Goal: Task Accomplishment & Management: Use online tool/utility

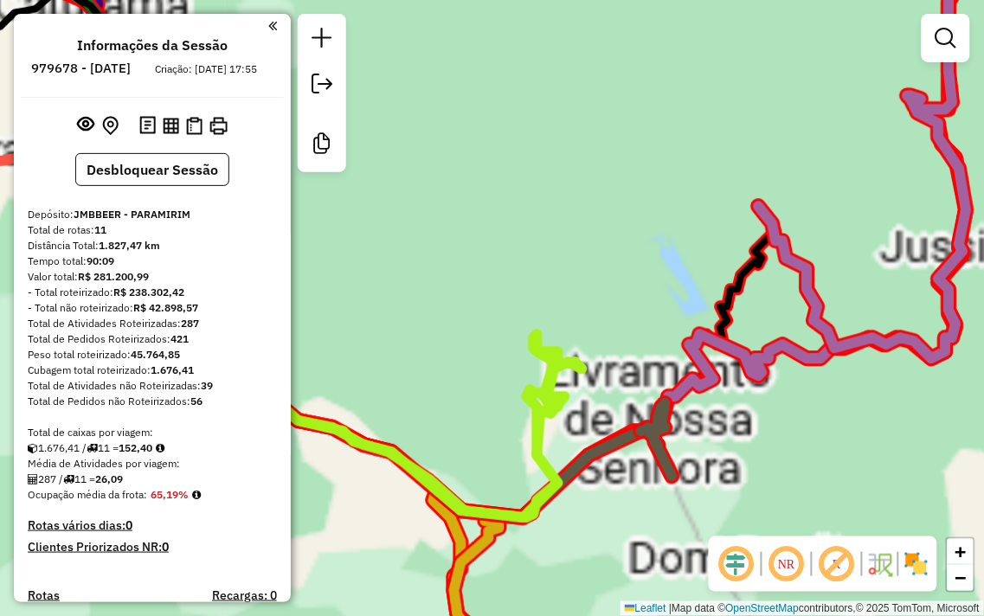
scroll to position [1066, 0]
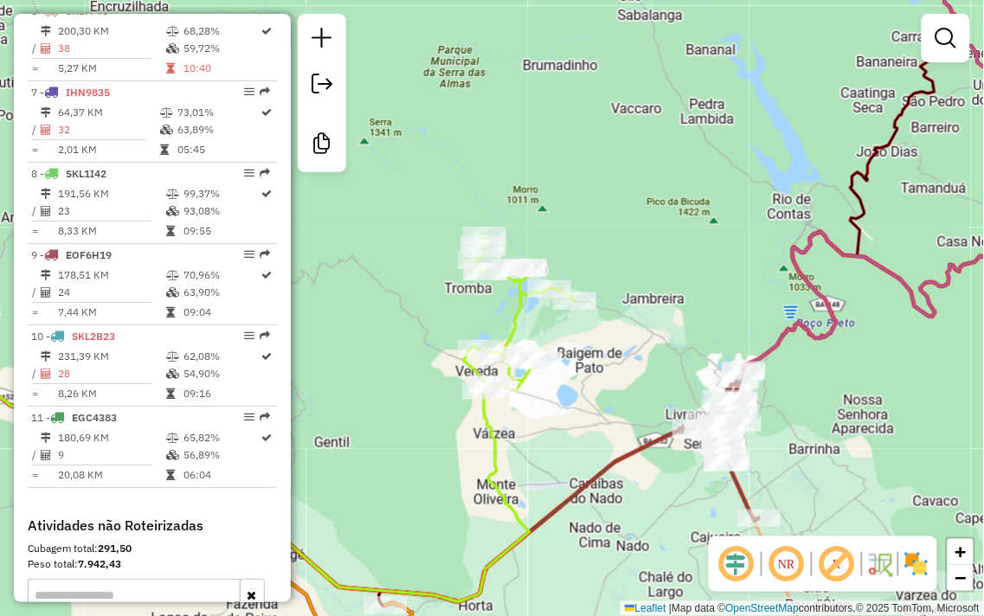
click at [812, 436] on div "Janela de atendimento Grade de atendimento Capacidade Transportadoras Veículos …" at bounding box center [492, 308] width 984 height 616
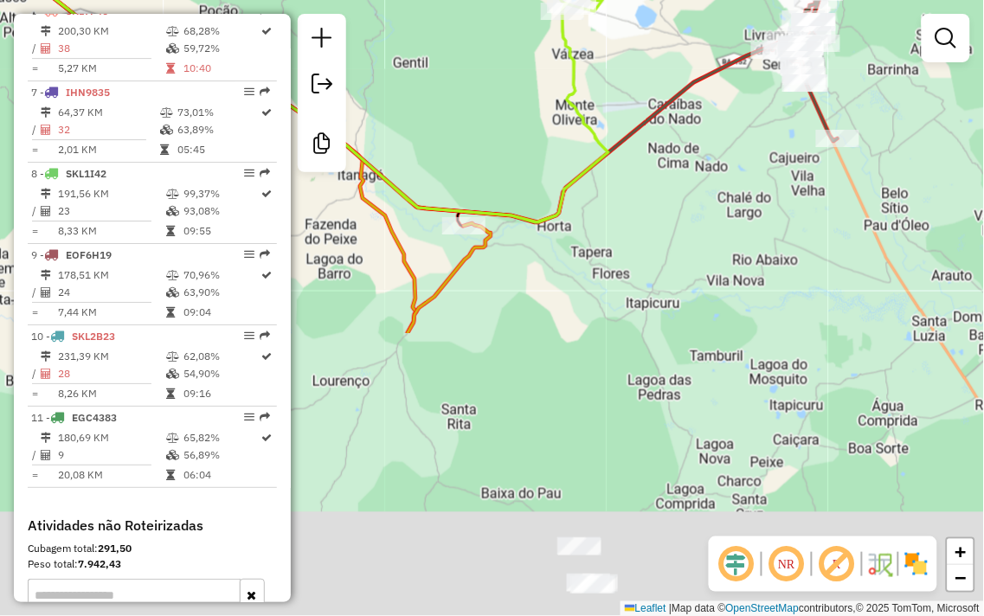
drag, startPoint x: 595, startPoint y: 365, endPoint x: 647, endPoint y: 22, distance: 347.4
click at [647, 21] on div "Janela de atendimento Grade de atendimento Capacidade Transportadoras Veículos …" at bounding box center [492, 308] width 984 height 616
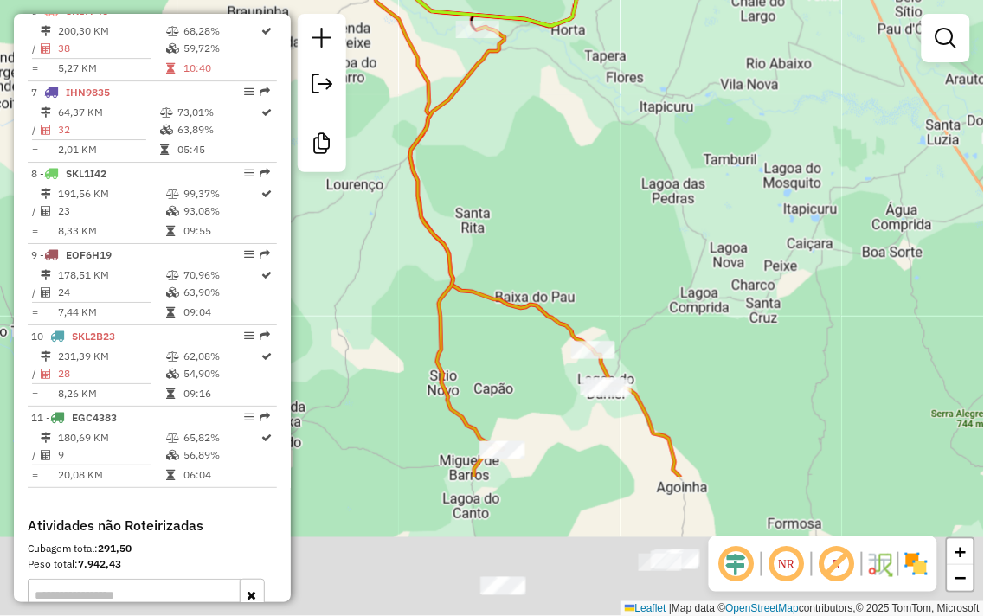
drag, startPoint x: 710, startPoint y: 293, endPoint x: 742, endPoint y: -82, distance: 376.1
click at [742, 0] on html "Aplicando filtros Pop-up bloqueado! Seu navegador bloqueou automáticamente a ab…" at bounding box center [492, 308] width 984 height 616
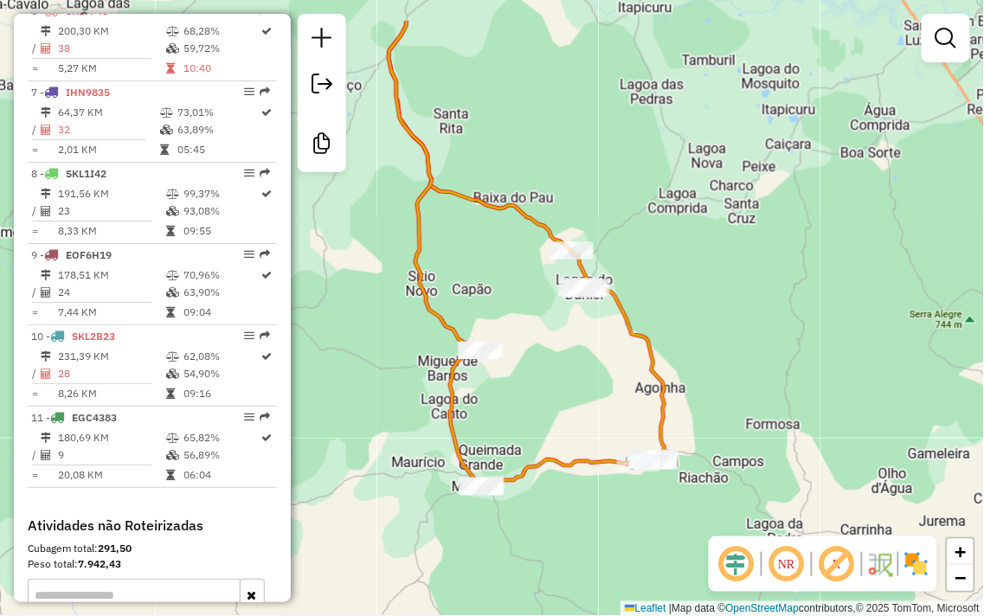
drag, startPoint x: 791, startPoint y: 152, endPoint x: 725, endPoint y: 459, distance: 313.4
click at [729, 459] on div "Janela de atendimento Grade de atendimento Capacidade Transportadoras Veículos …" at bounding box center [492, 308] width 984 height 616
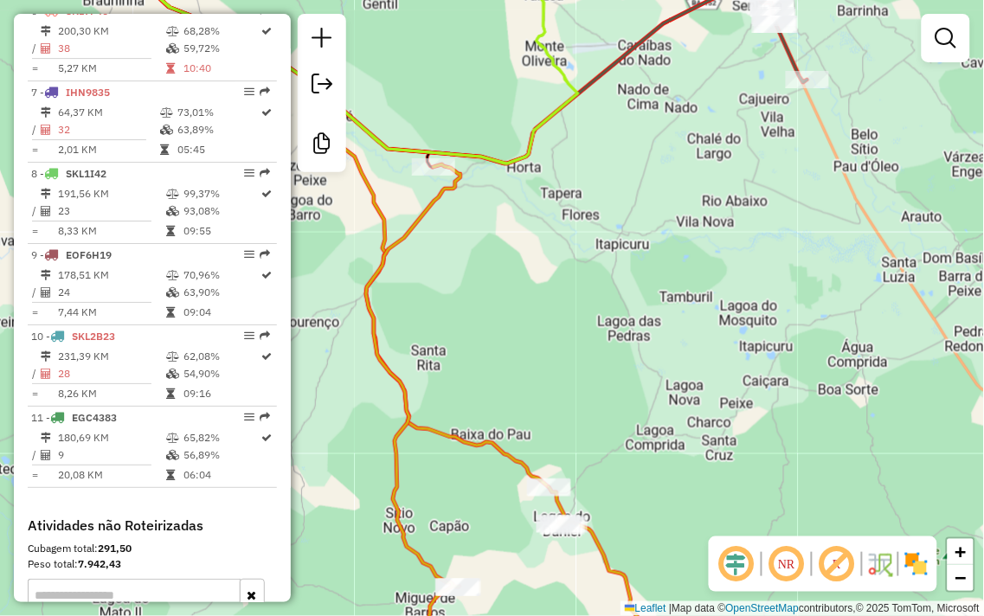
drag, startPoint x: 759, startPoint y: 326, endPoint x: 691, endPoint y: 381, distance: 87.5
click at [692, 462] on div "Janela de atendimento Grade de atendimento Capacidade Transportadoras Veículos …" at bounding box center [492, 308] width 984 height 616
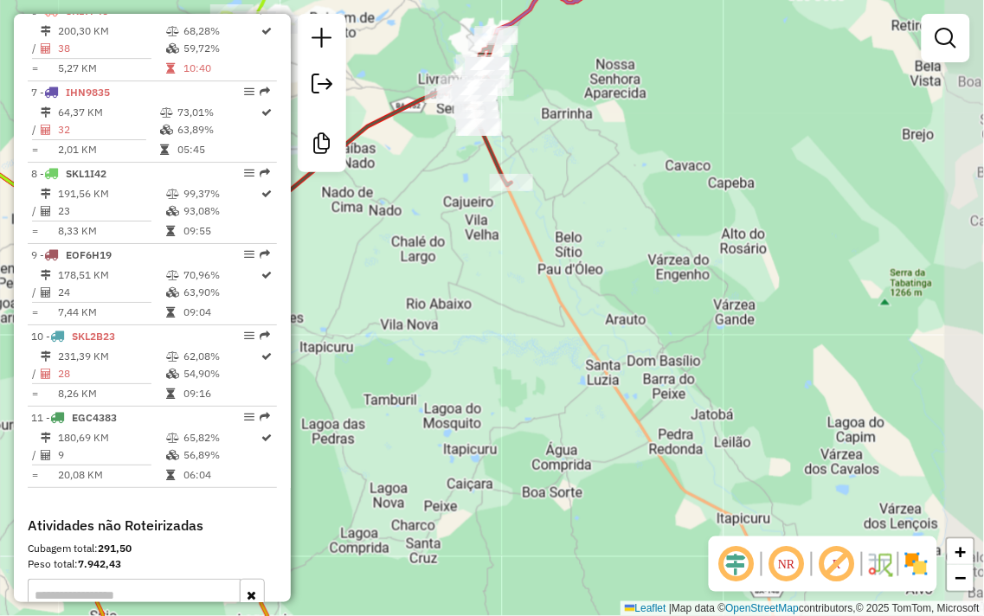
drag, startPoint x: 750, startPoint y: 273, endPoint x: 505, endPoint y: 260, distance: 245.3
click at [504, 257] on div "Janela de atendimento Grade de atendimento Capacidade Transportadoras Veículos …" at bounding box center [492, 308] width 984 height 616
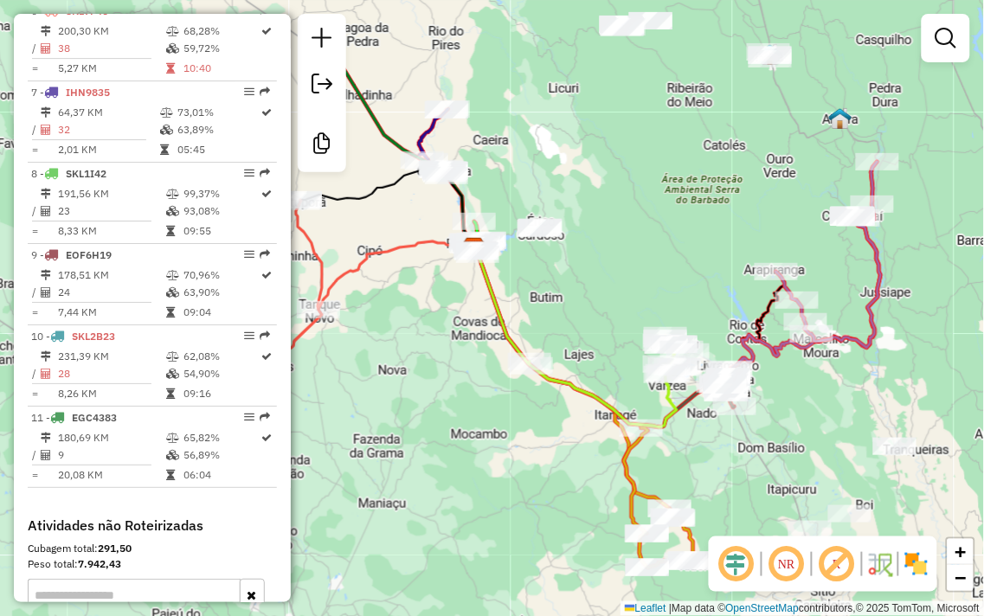
drag, startPoint x: 528, startPoint y: 330, endPoint x: 757, endPoint y: 450, distance: 259.0
click at [757, 450] on div "Janela de atendimento Grade de atendimento Capacidade Transportadoras Veículos …" at bounding box center [492, 308] width 984 height 616
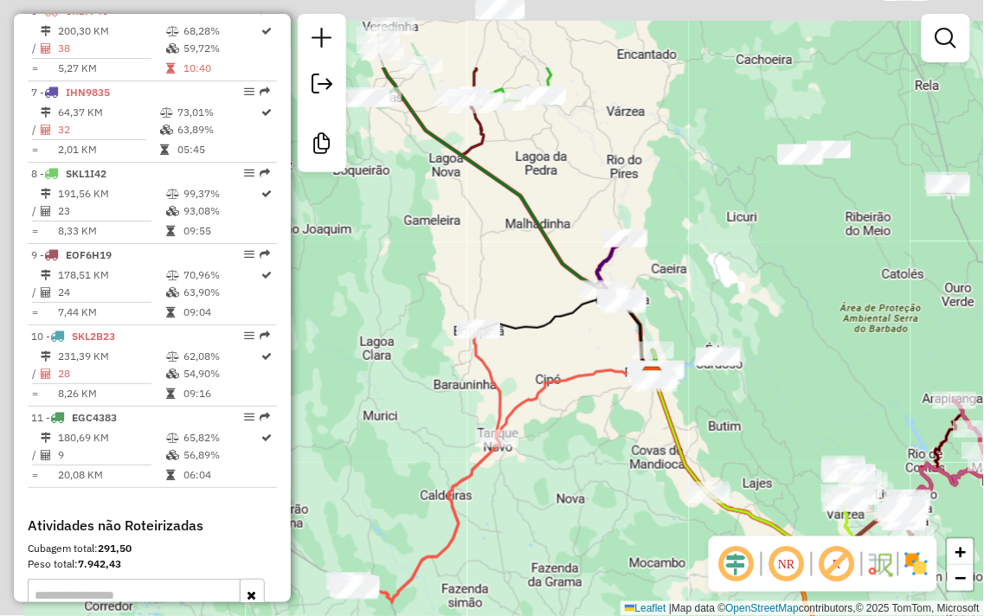
drag, startPoint x: 595, startPoint y: 258, endPoint x: 931, endPoint y: 496, distance: 412.3
click at [931, 496] on div "Janela de atendimento Grade de atendimento Capacidade Transportadoras Veículos …" at bounding box center [492, 308] width 984 height 616
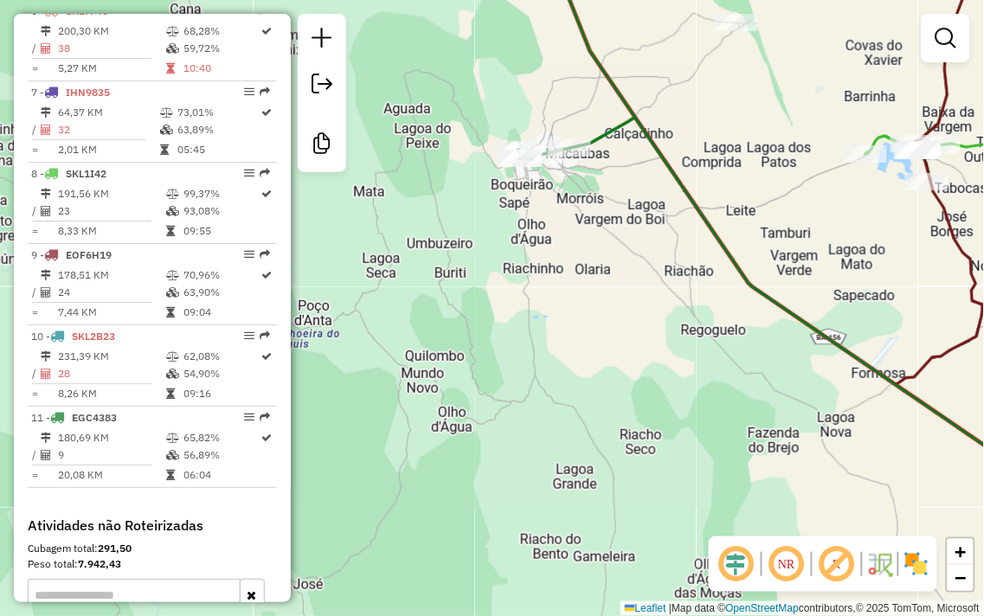
drag, startPoint x: 560, startPoint y: 206, endPoint x: 675, endPoint y: 396, distance: 222.5
click at [679, 386] on div "Janela de atendimento Grade de atendimento Capacidade Transportadoras Veículos …" at bounding box center [492, 308] width 984 height 616
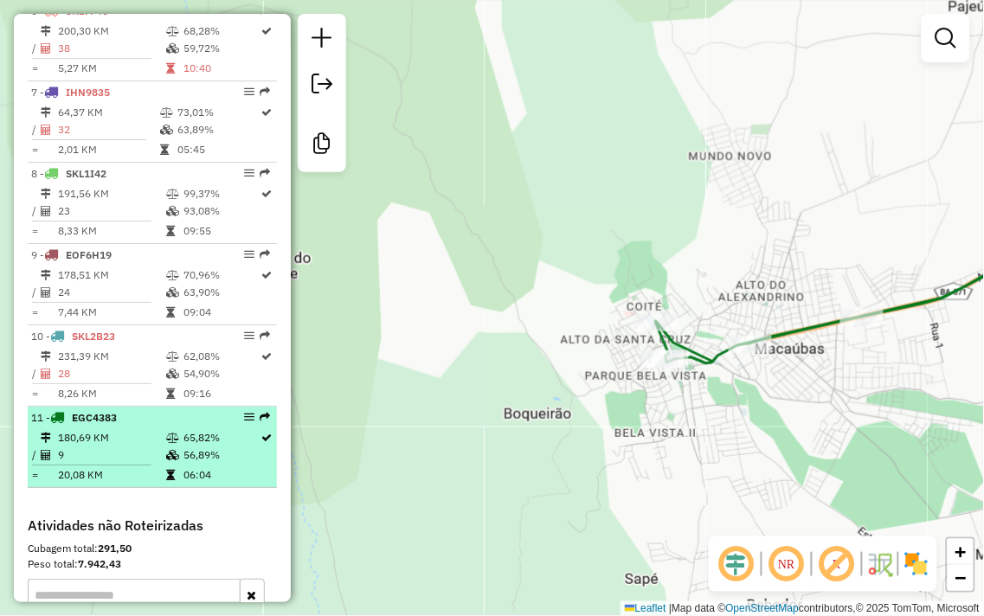
click at [144, 447] on td "180,69 KM" at bounding box center [111, 437] width 108 height 17
select select "**********"
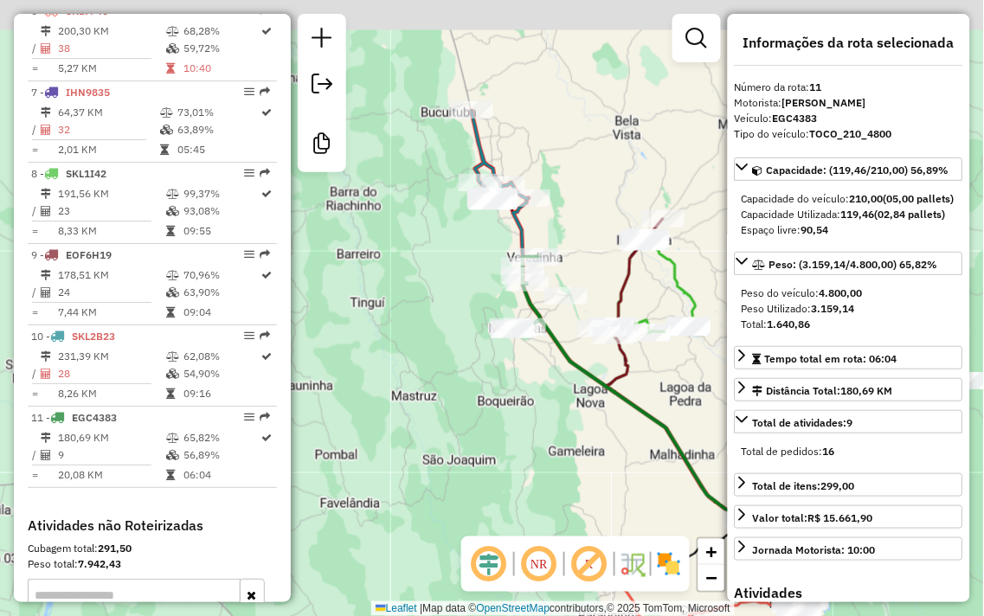
drag, startPoint x: 522, startPoint y: 230, endPoint x: 686, endPoint y: 355, distance: 205.7
click at [686, 355] on div "Janela de atendimento Grade de atendimento Capacidade Transportadoras Veículos …" at bounding box center [492, 308] width 984 height 616
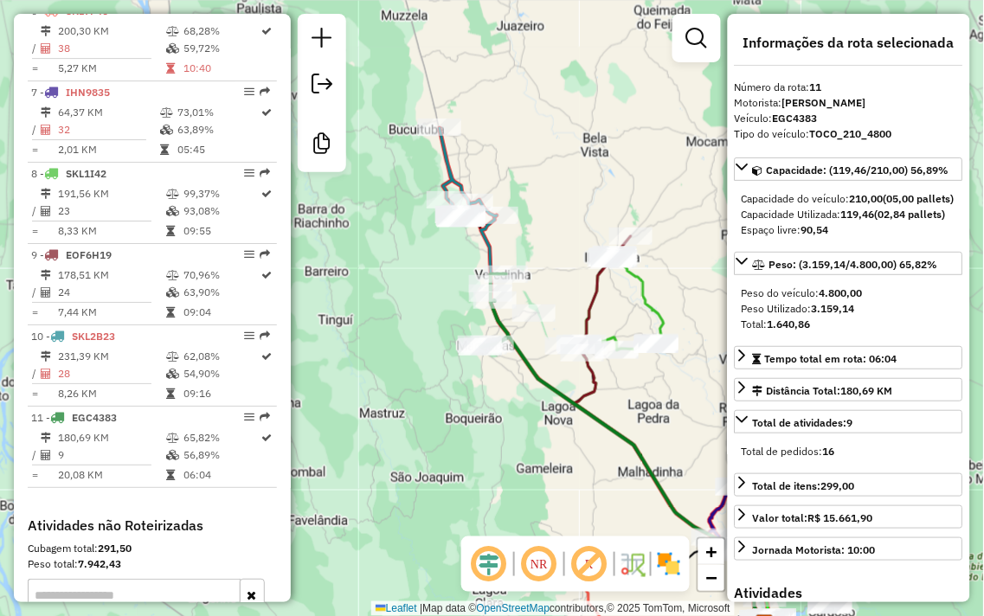
drag, startPoint x: 589, startPoint y: 235, endPoint x: 554, endPoint y: 254, distance: 40.3
click at [554, 254] on div "Janela de atendimento Grade de atendimento Capacidade Transportadoras Veículos …" at bounding box center [492, 308] width 984 height 616
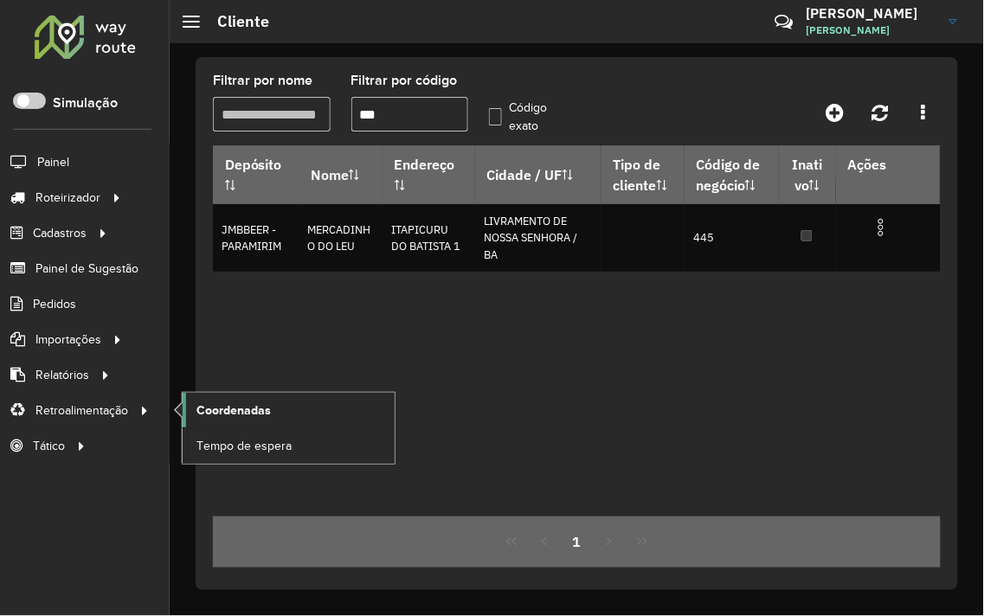
click at [279, 402] on link "Coordenadas" at bounding box center [289, 410] width 212 height 35
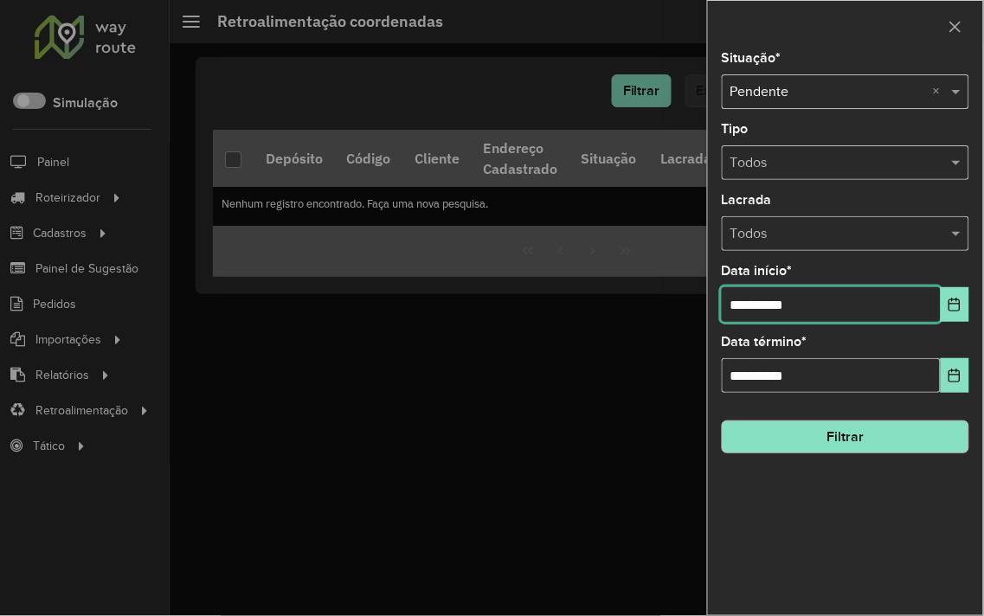
click at [748, 312] on input "**********" at bounding box center [831, 304] width 219 height 35
type input "**********"
click at [834, 420] on hb-field-button "Filtrar" at bounding box center [846, 430] width 248 height 47
click at [835, 429] on button "Filtrar" at bounding box center [846, 437] width 248 height 33
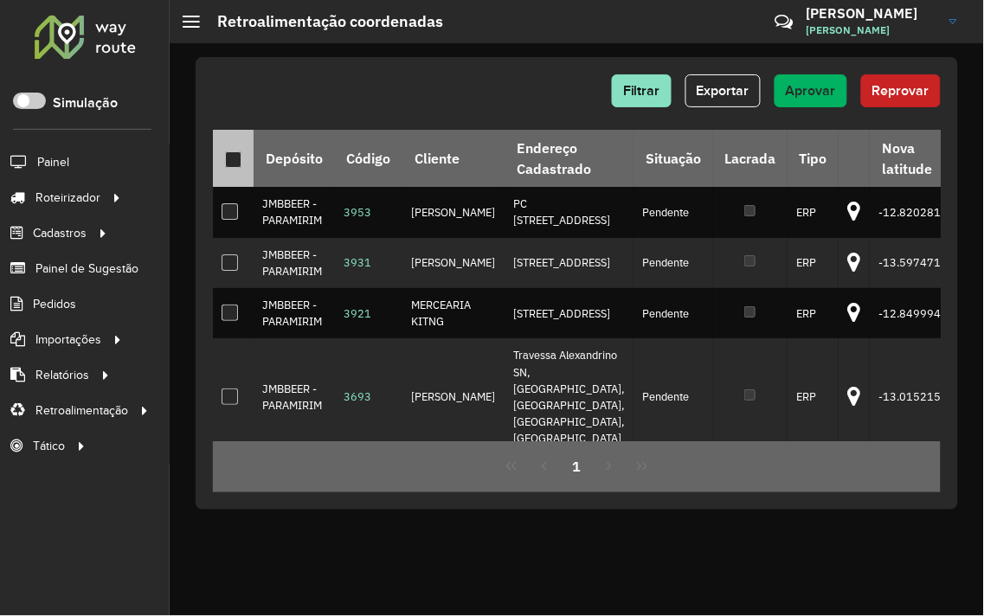
click at [235, 158] on div at bounding box center [233, 159] width 16 height 16
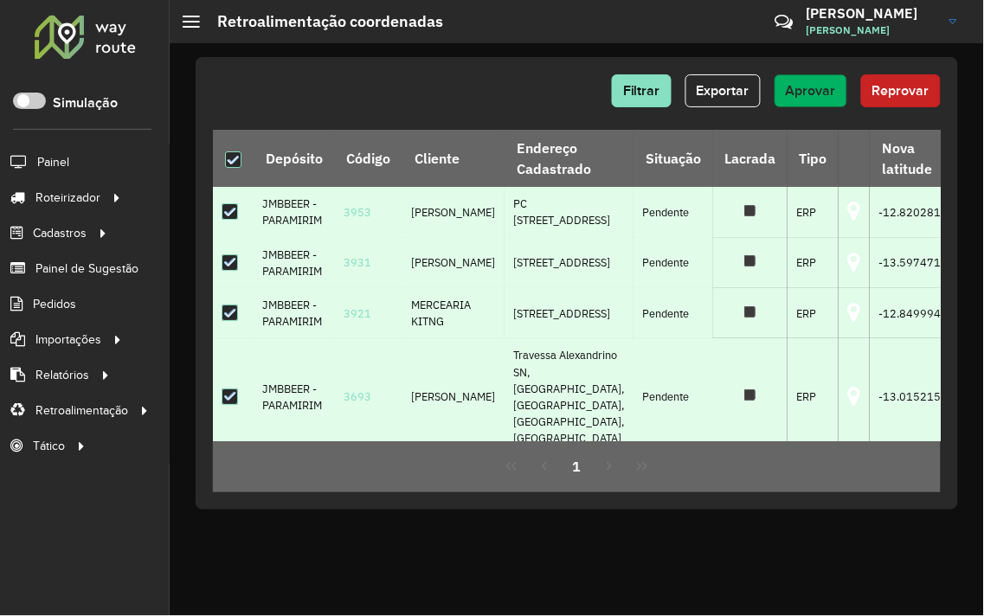
click at [819, 101] on button "Aprovar" at bounding box center [811, 90] width 73 height 33
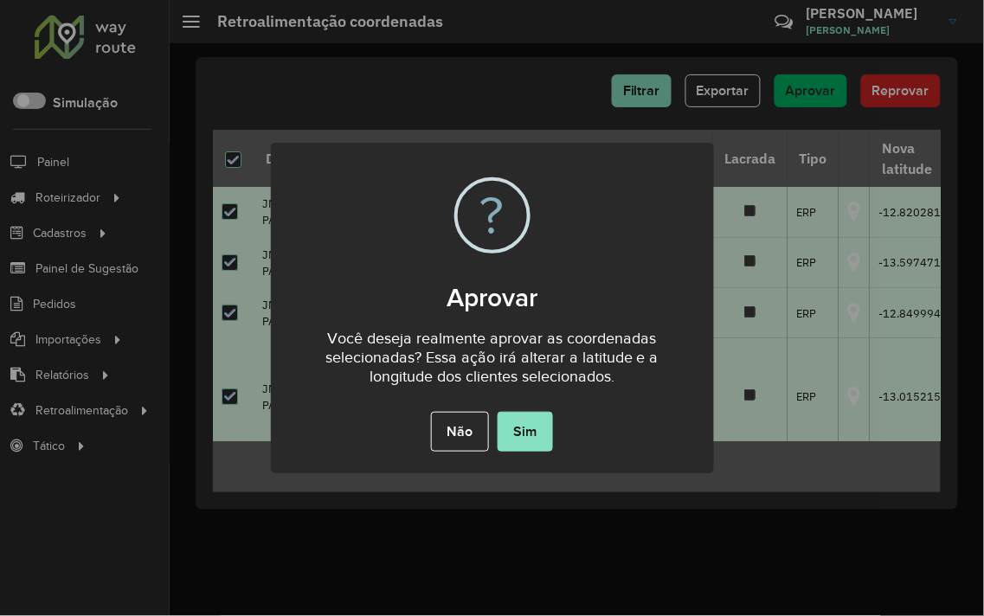
click at [504, 451] on div "Não No Sim" at bounding box center [492, 432] width 443 height 48
click at [525, 436] on button "Sim" at bounding box center [525, 432] width 55 height 40
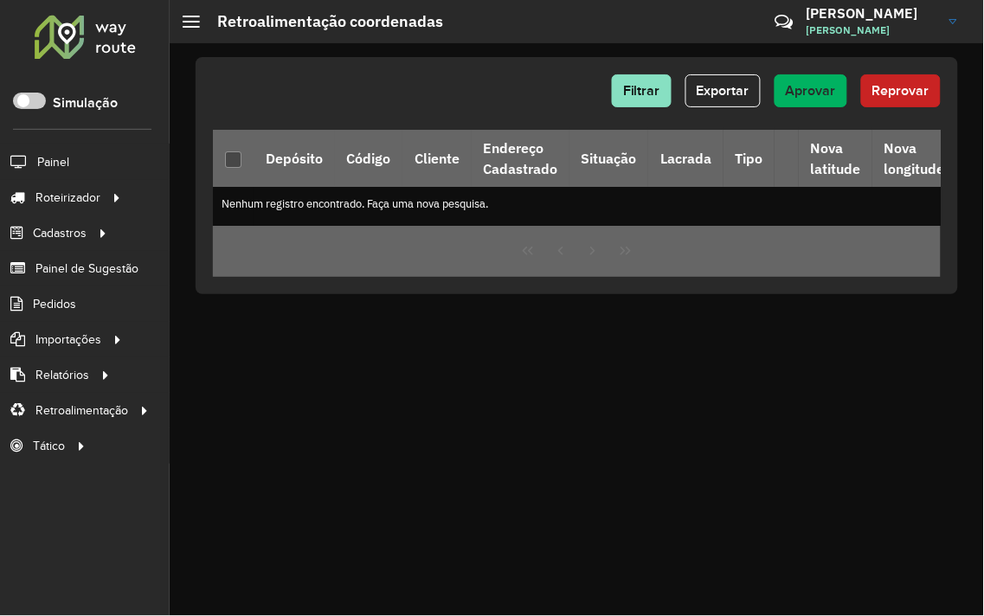
click at [948, 19] on link "[PERSON_NAME]" at bounding box center [889, 21] width 164 height 45
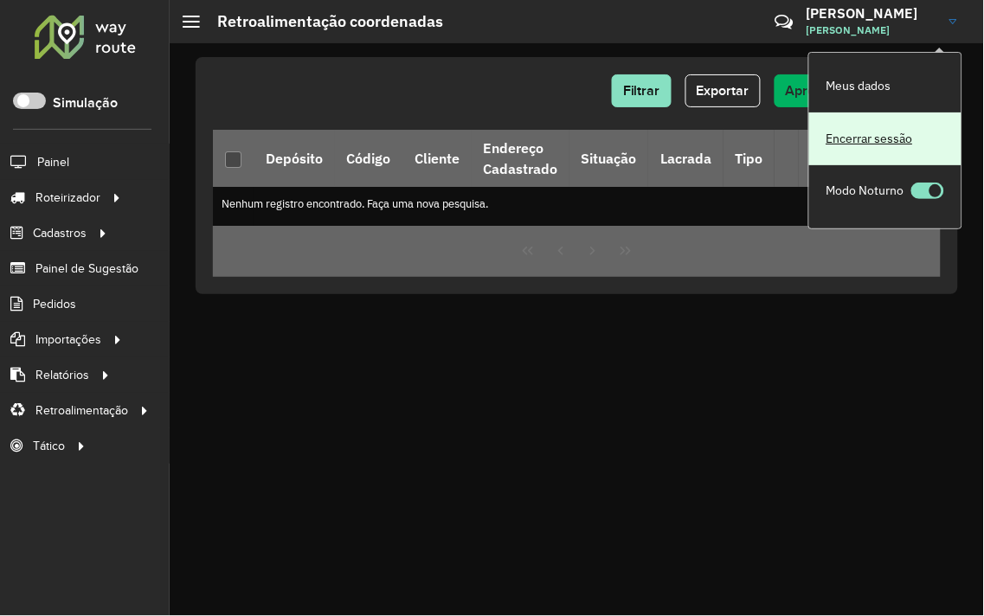
click at [848, 136] on link "Encerrar sessão" at bounding box center [885, 139] width 152 height 53
